Goal: Find specific page/section: Find specific page/section

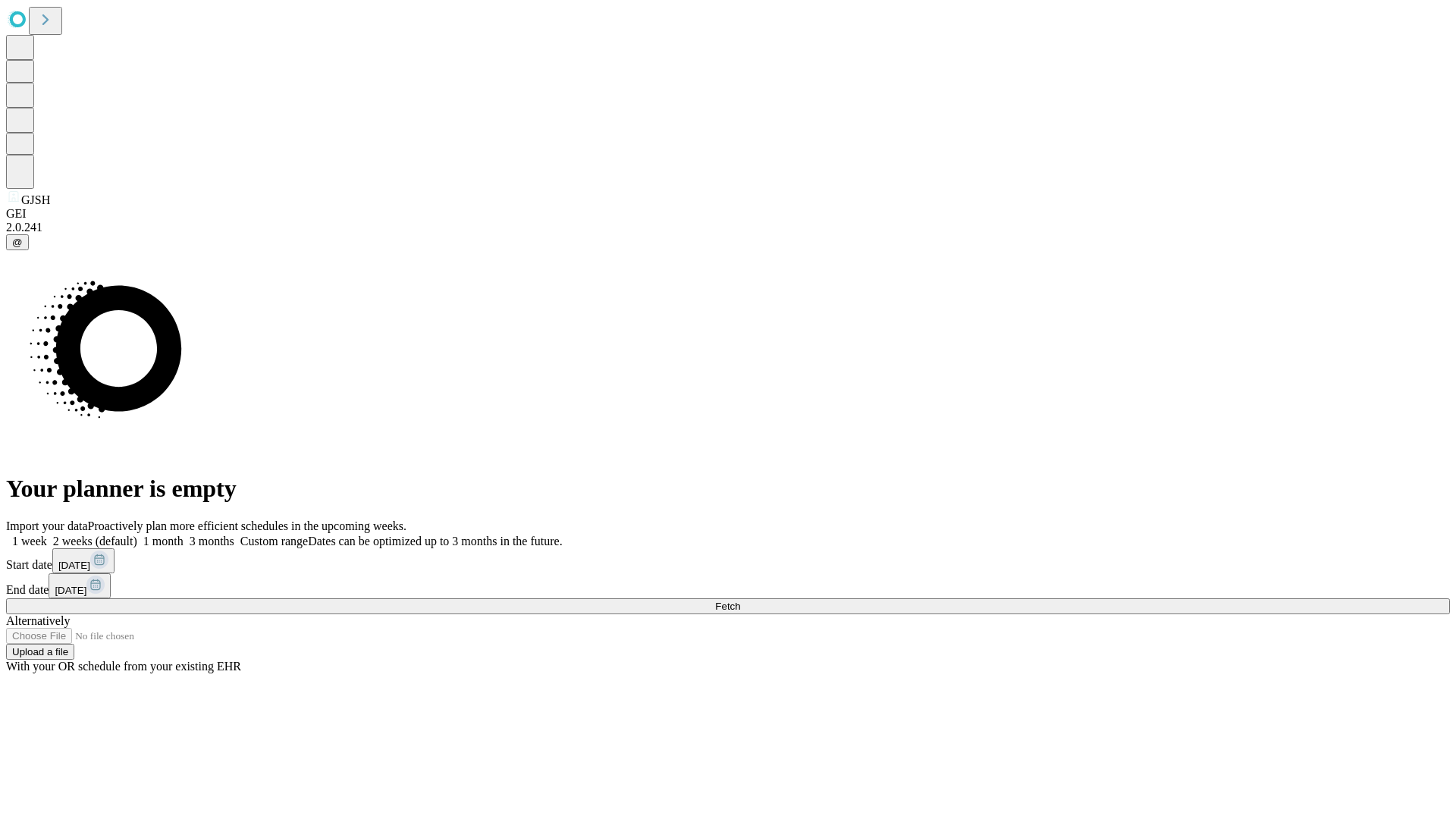
click at [741, 600] on span "Fetch" at bounding box center [728, 606] width 25 height 12
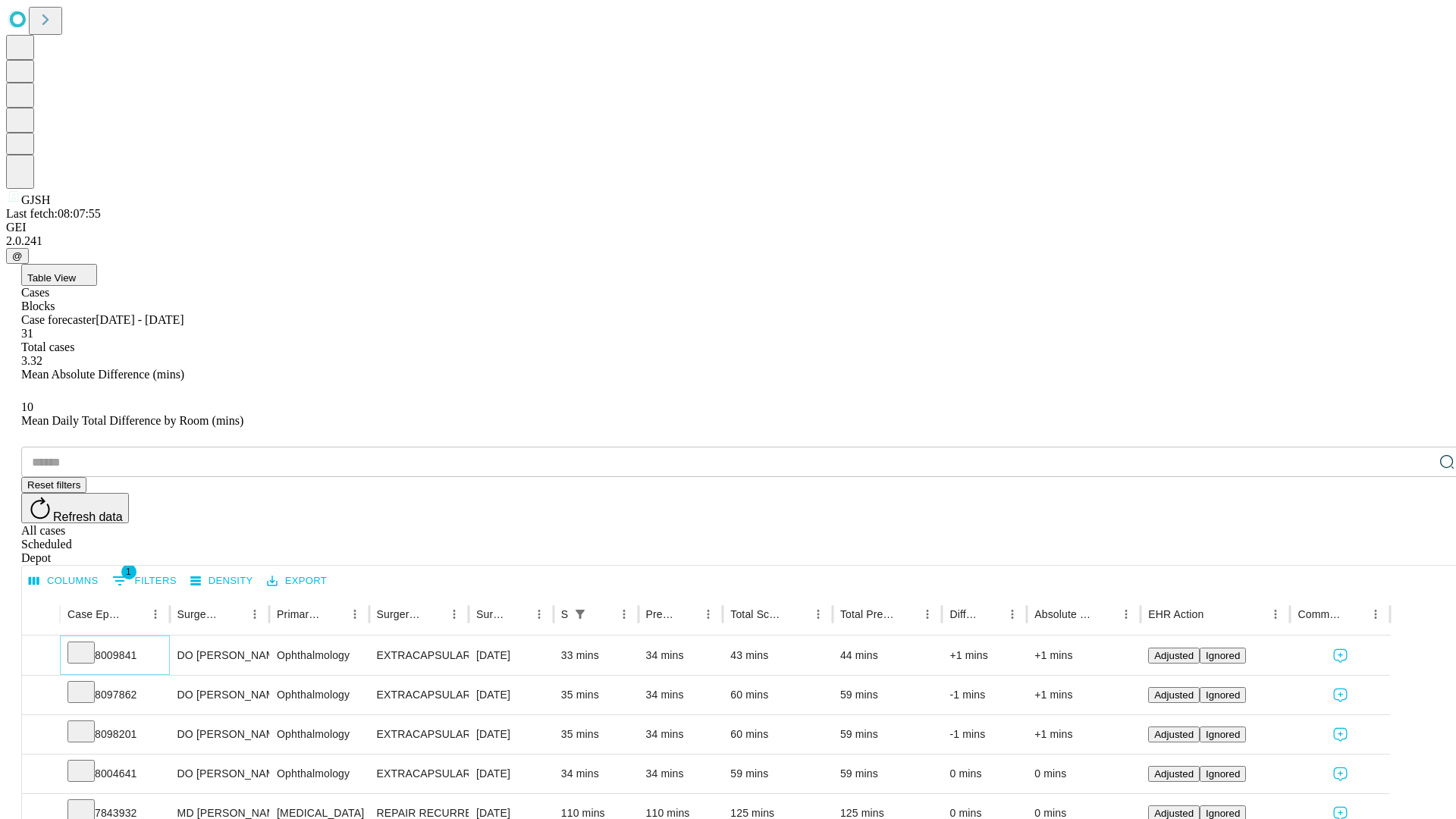
click at [89, 644] on icon at bounding box center [82, 652] width 16 height 16
